Goal: Check status

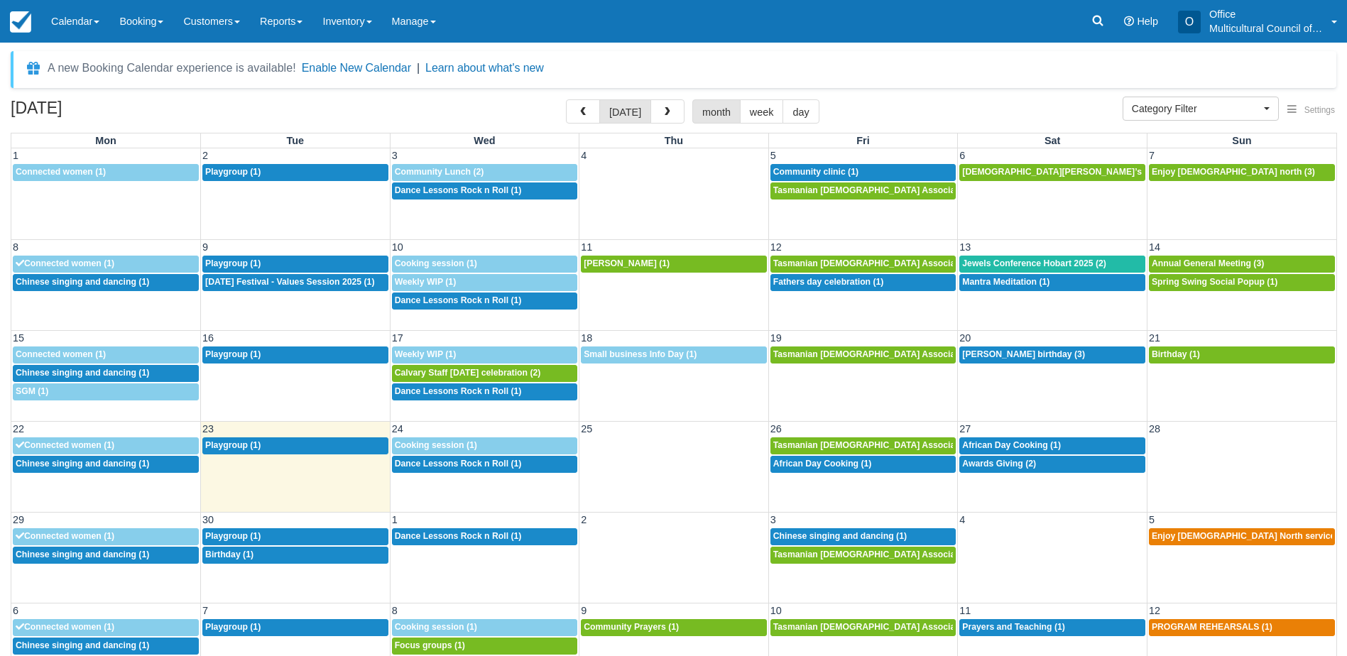
select select
click at [262, 450] on div "9:30a Playgroup (1)" at bounding box center [295, 445] width 180 height 11
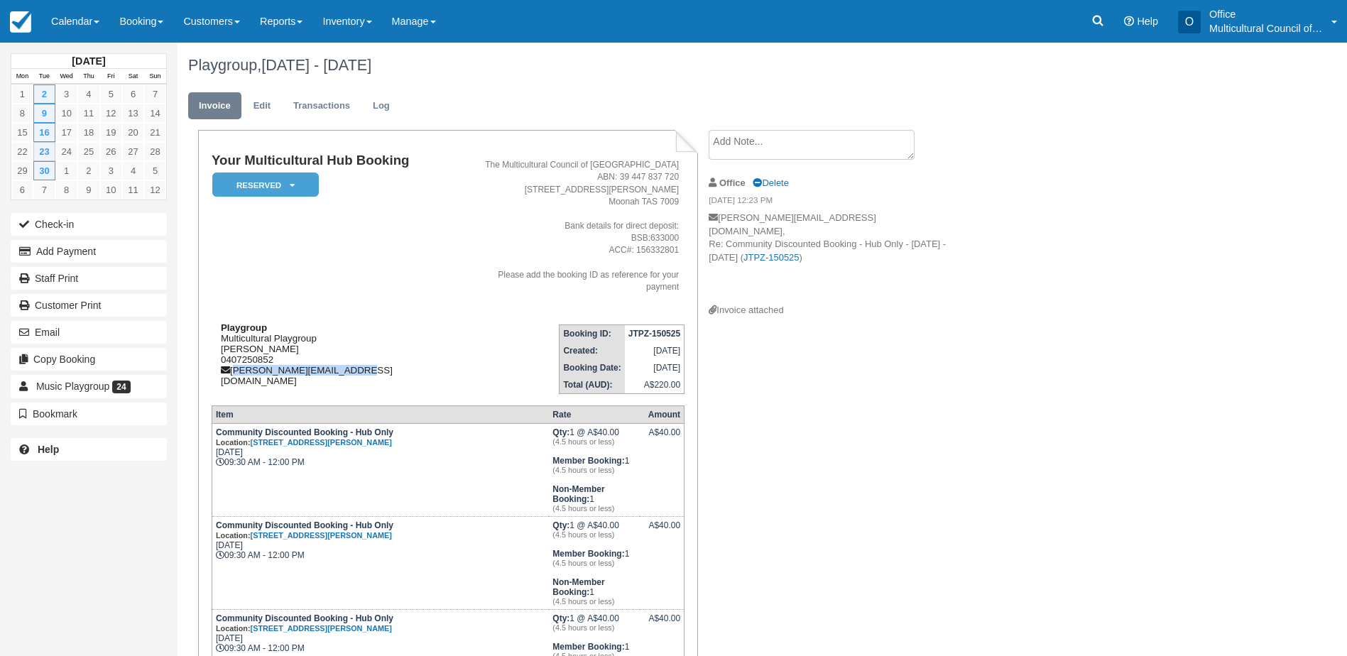
drag, startPoint x: 349, startPoint y: 360, endPoint x: 234, endPoint y: 363, distance: 115.8
click at [234, 363] on div "Playgroup Multicultural Playgroup Catherine Cretan 0407250852 catherine@thecret…" at bounding box center [337, 354] width 251 height 64
copy div "catherine@thecretans.com"
click at [61, 34] on link "Calendar" at bounding box center [75, 21] width 68 height 43
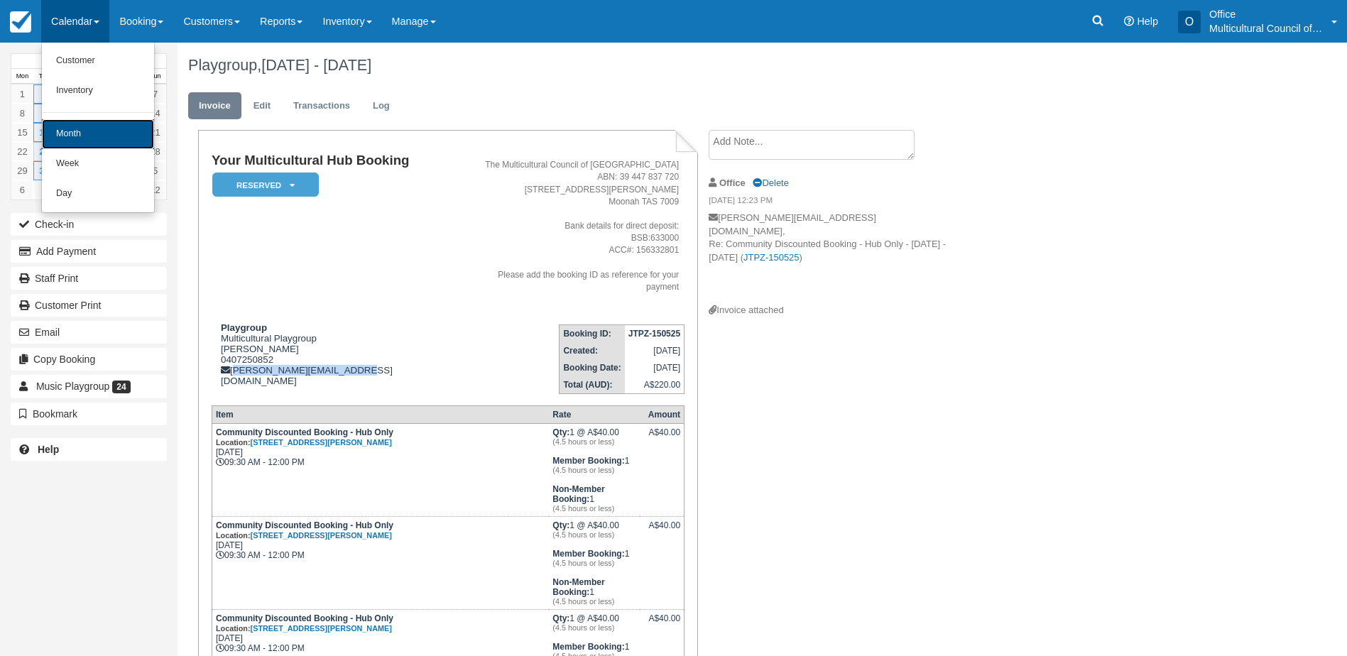
click at [92, 134] on link "Month" at bounding box center [98, 134] width 112 height 30
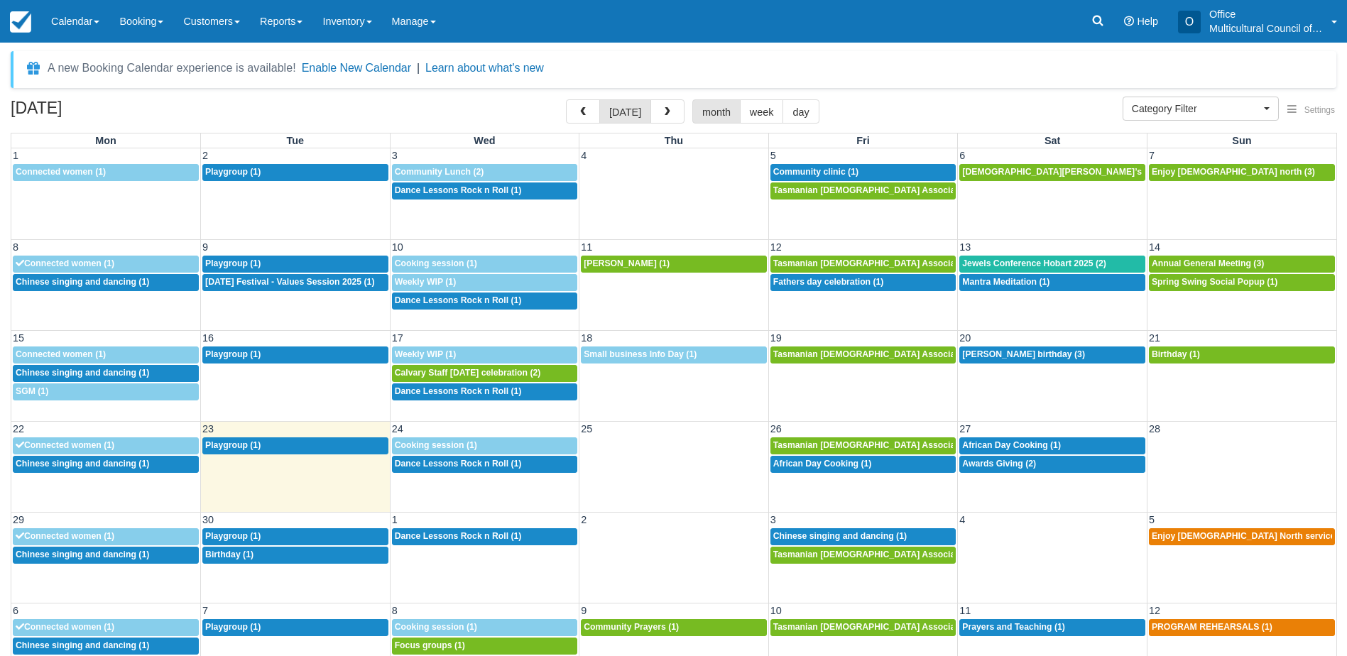
select select
click at [999, 465] on span "Awards Giving (2)" at bounding box center [999, 464] width 74 height 10
